Goal: Task Accomplishment & Management: Use online tool/utility

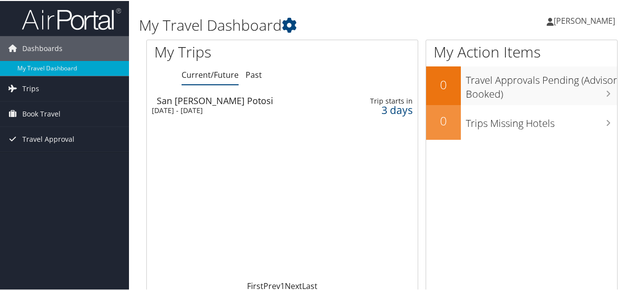
click at [230, 108] on div "[DATE] - [DATE]" at bounding box center [236, 109] width 168 height 9
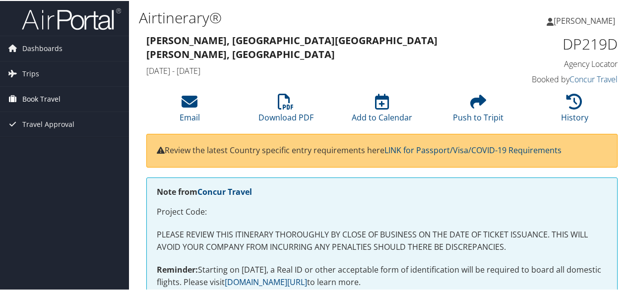
click at [31, 101] on span "Book Travel" at bounding box center [41, 98] width 38 height 25
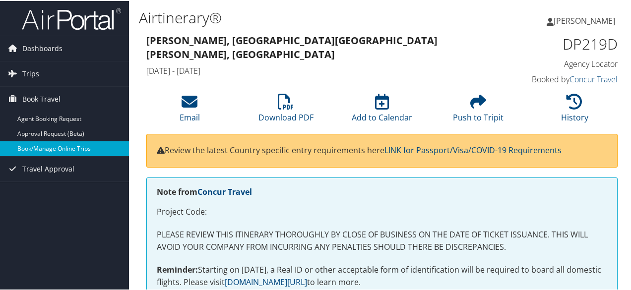
click at [52, 147] on link "Book/Manage Online Trips" at bounding box center [64, 147] width 129 height 15
